Goal: Task Accomplishment & Management: Manage account settings

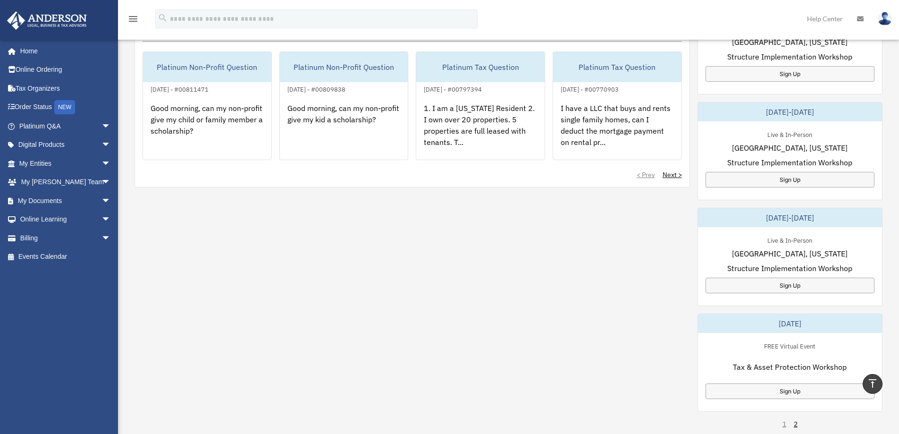
scroll to position [699, 0]
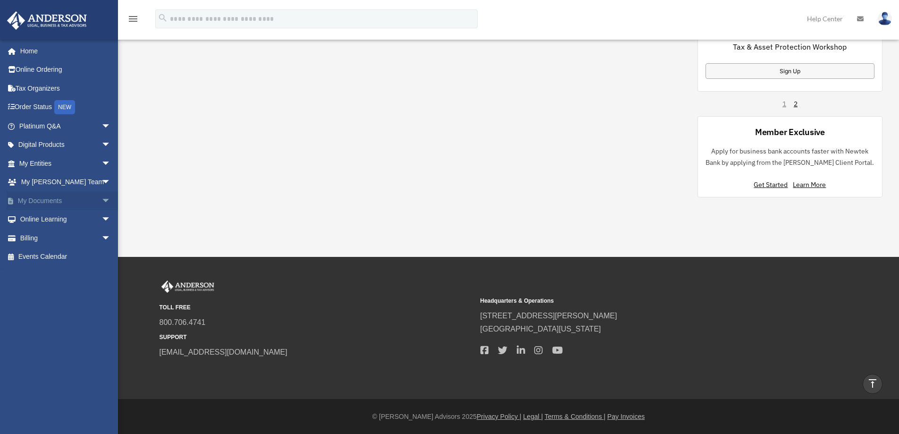
click at [101, 201] on span "arrow_drop_down" at bounding box center [110, 200] width 19 height 19
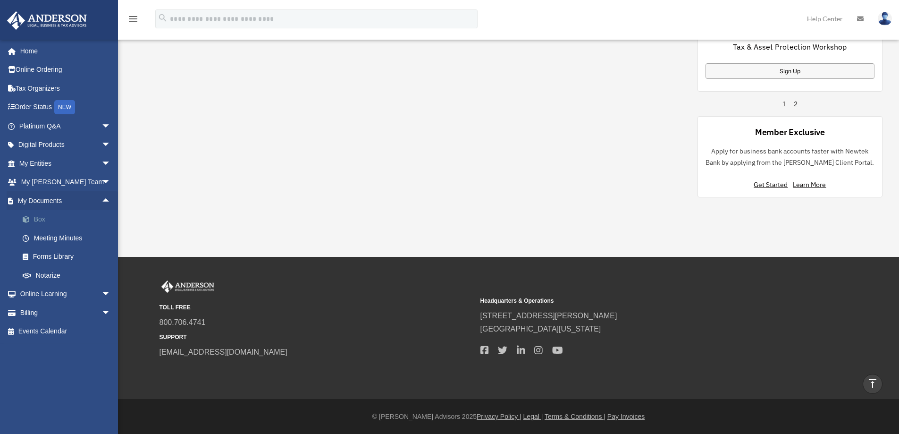
click at [47, 216] on link "Box" at bounding box center [69, 219] width 112 height 19
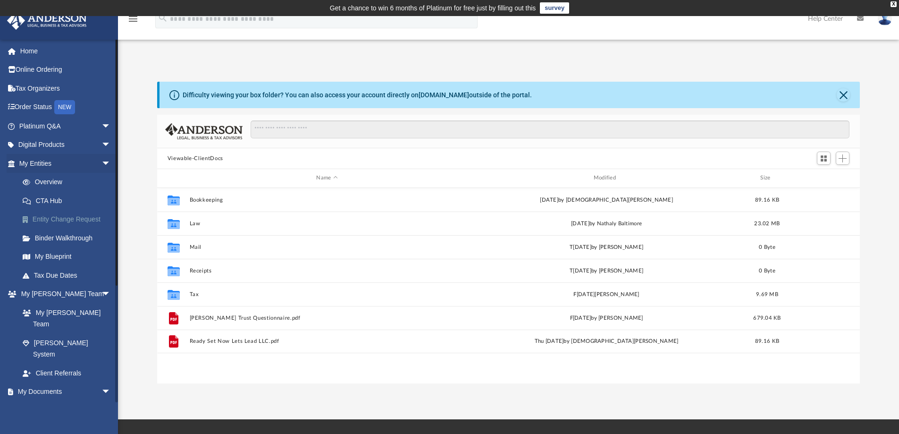
scroll to position [208, 696]
click at [306, 395] on div "App [EMAIL_ADDRESS][DOMAIN_NAME] Sign Out [EMAIL_ADDRESS][DOMAIN_NAME] Home Onl…" at bounding box center [449, 217] width 899 height 403
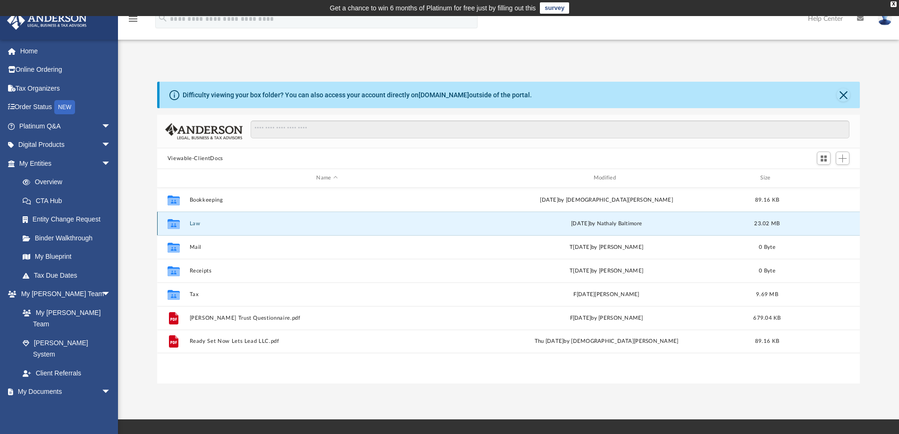
click at [222, 226] on button "Law" at bounding box center [326, 223] width 275 height 6
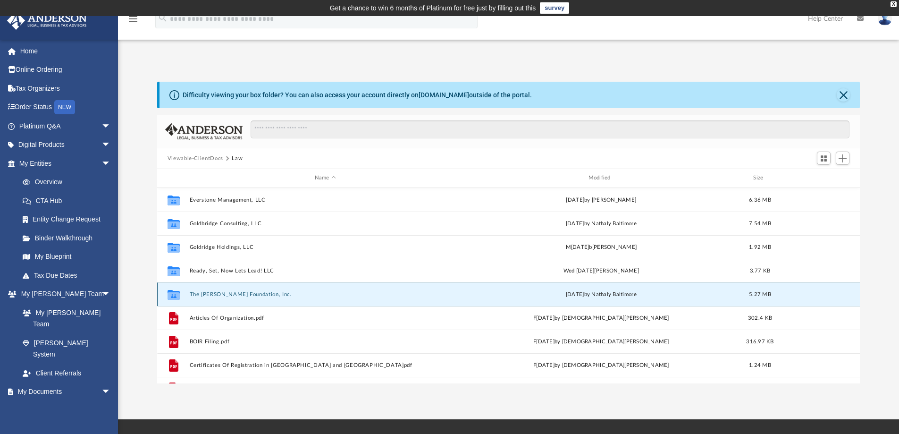
click at [237, 296] on button "The [PERSON_NAME] Foundation, Inc." at bounding box center [325, 294] width 272 height 6
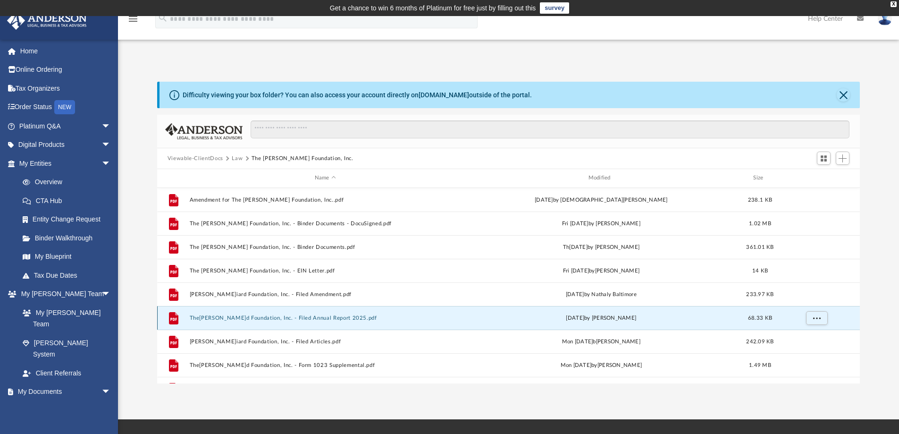
click at [251, 319] on button "The[PERSON_NAME]d Foundation, Inc. - Filed Annual Report 2025.pdf" at bounding box center [325, 318] width 272 height 6
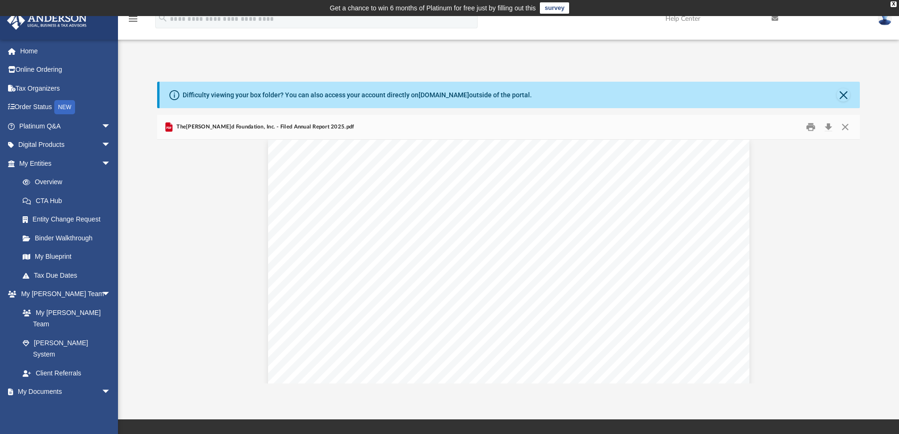
scroll to position [0, 0]
click at [805, 126] on button "Print" at bounding box center [810, 127] width 19 height 15
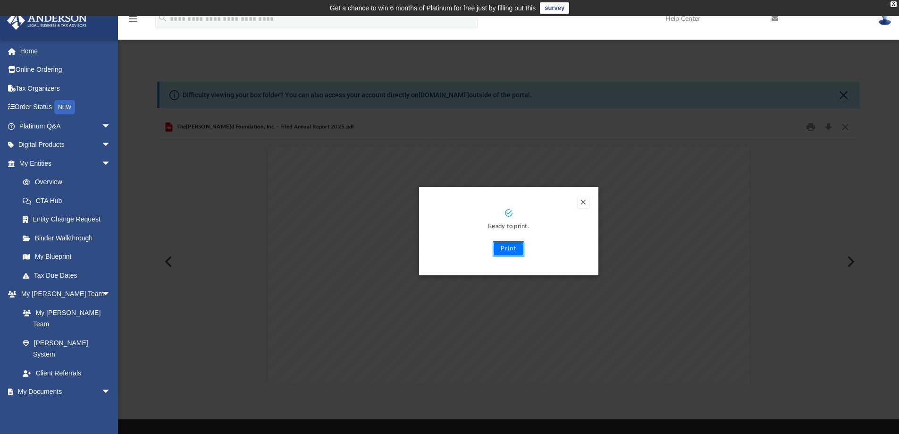
click at [511, 250] on button "Print" at bounding box center [509, 248] width 32 height 15
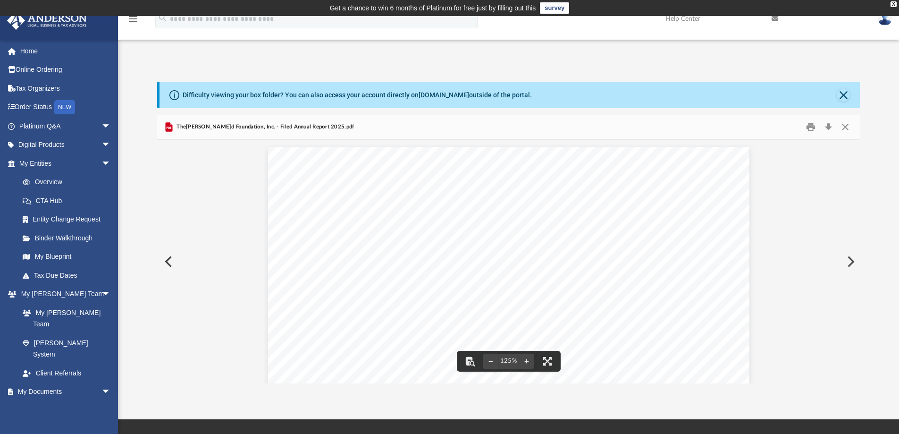
click at [171, 262] on button "Preview" at bounding box center [167, 261] width 21 height 26
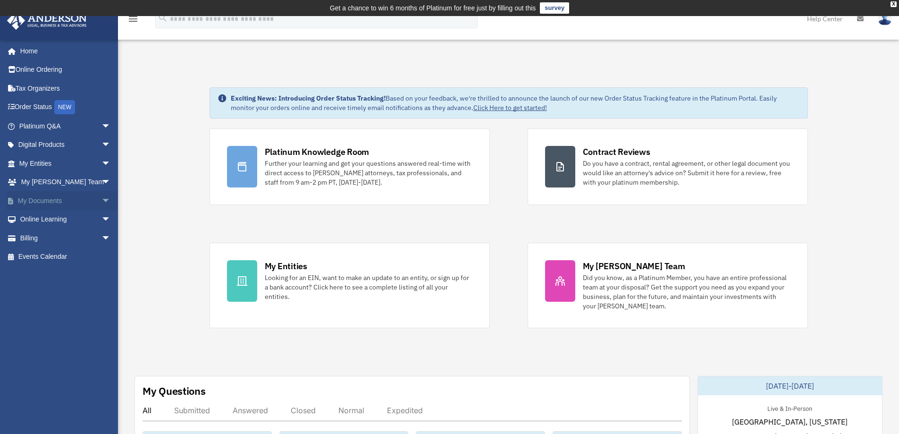
click at [102, 201] on span "arrow_drop_down" at bounding box center [110, 200] width 19 height 19
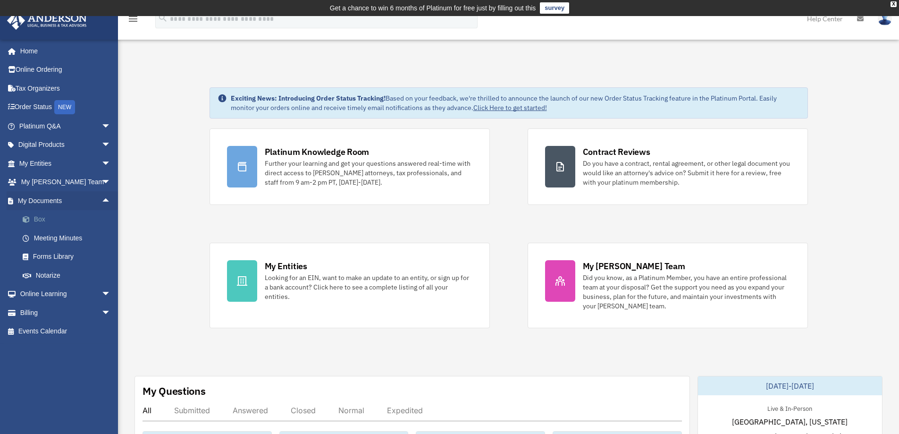
click at [79, 215] on link "Box" at bounding box center [69, 219] width 112 height 19
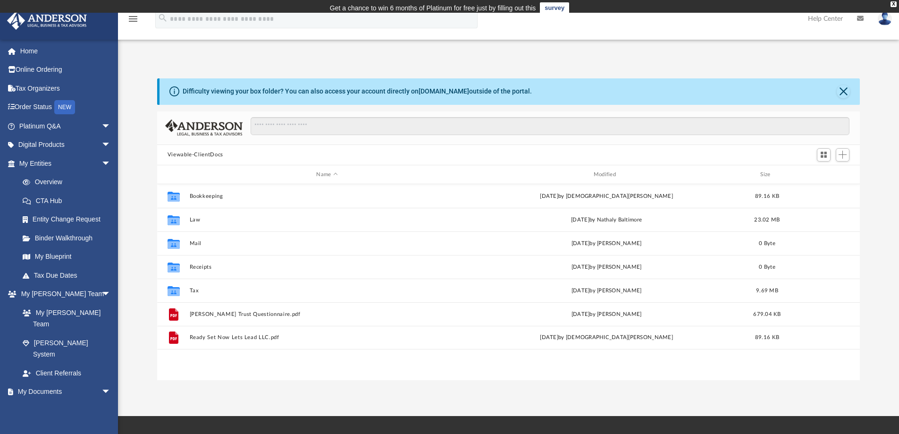
scroll to position [208, 696]
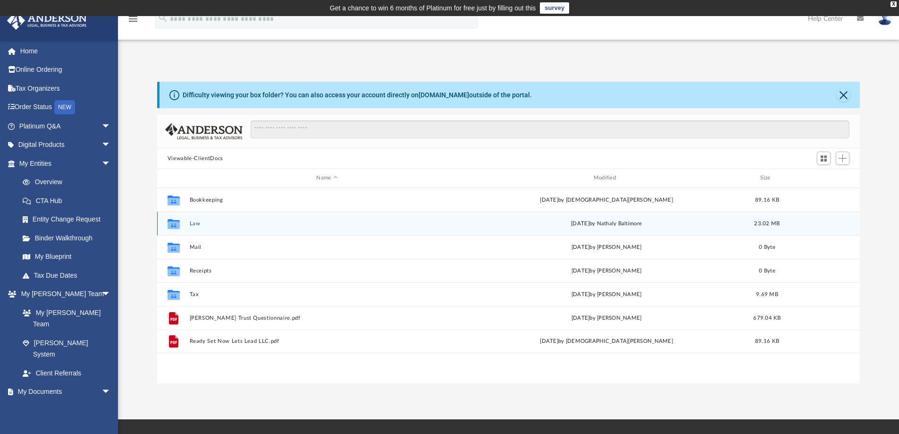
click at [190, 222] on button "Law" at bounding box center [326, 223] width 275 height 6
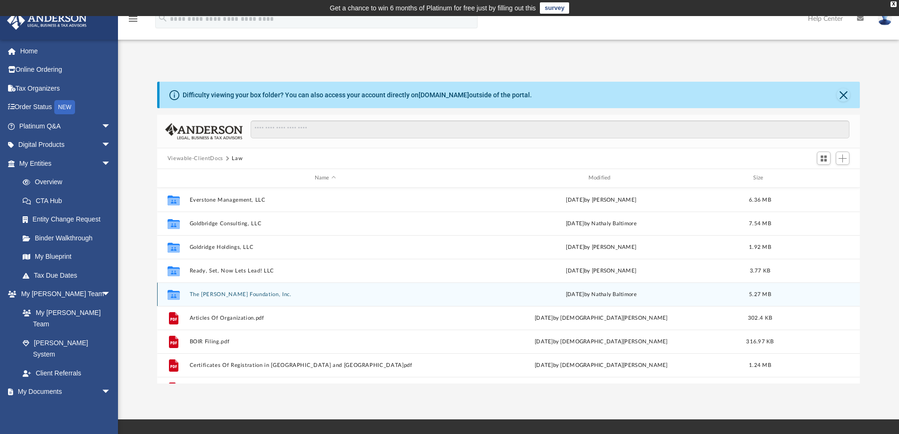
click at [226, 296] on button "The [PERSON_NAME] Foundation, Inc." at bounding box center [325, 294] width 272 height 6
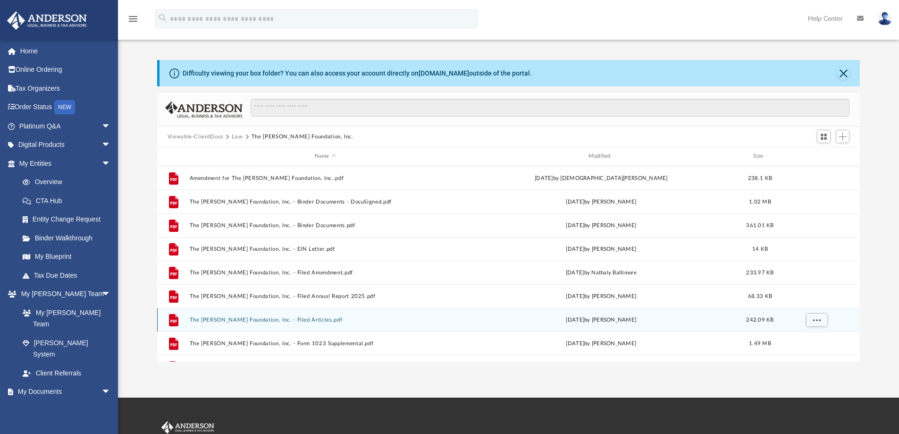
scroll to position [0, 0]
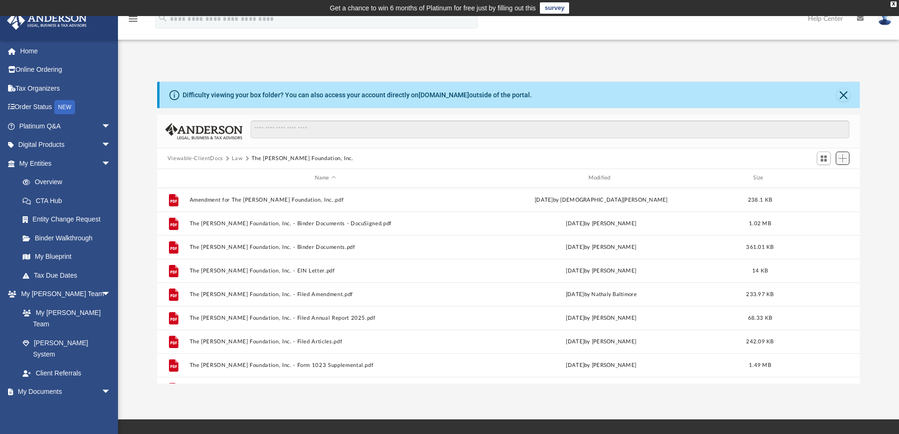
click at [842, 159] on span "Add" at bounding box center [842, 158] width 8 height 8
click at [825, 178] on li "Upload" at bounding box center [829, 177] width 30 height 10
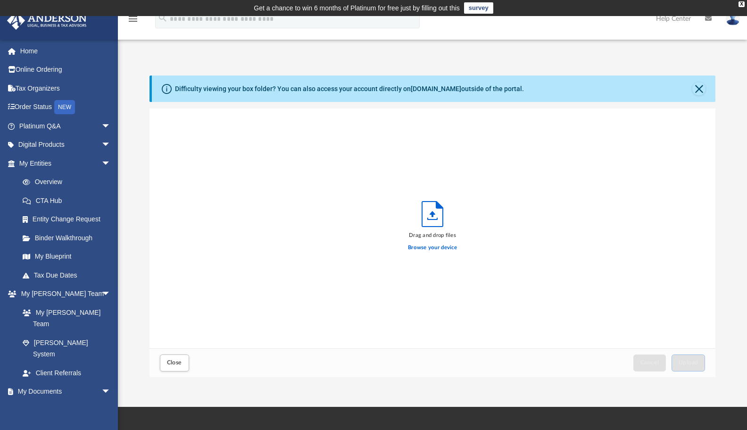
scroll to position [232, 559]
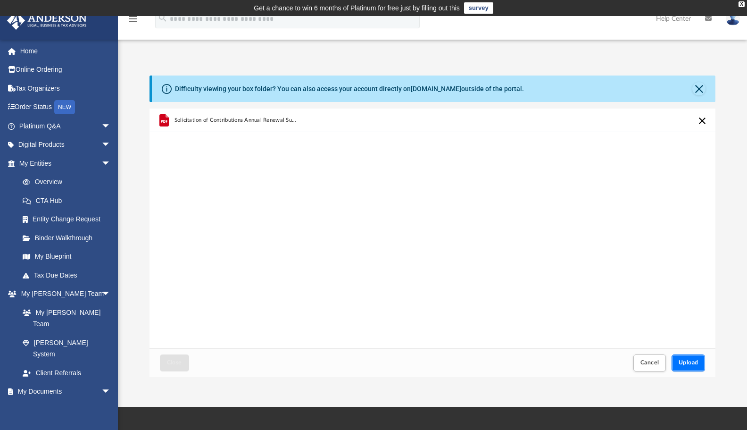
click at [695, 361] on span "Upload" at bounding box center [689, 363] width 20 height 6
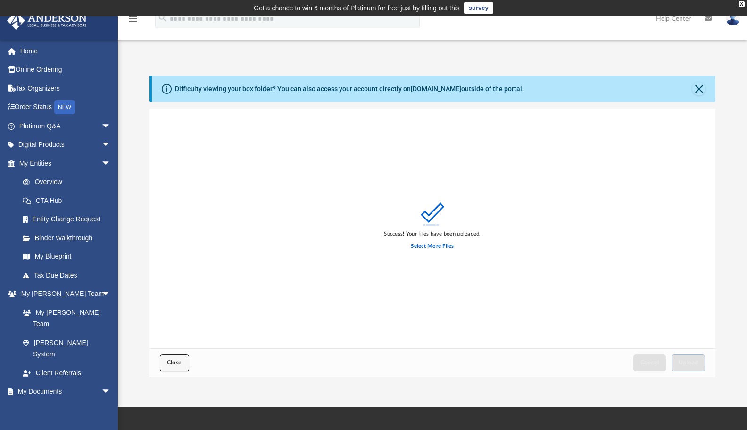
click at [172, 363] on span "Close" at bounding box center [174, 363] width 15 height 6
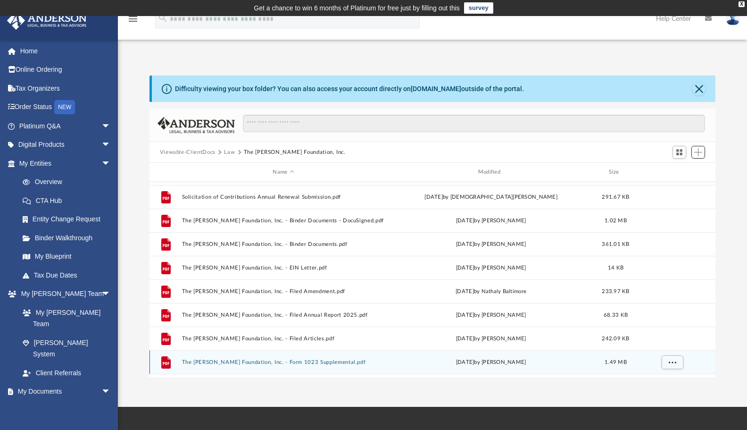
scroll to position [0, 0]
